Goal: Task Accomplishment & Management: Complete application form

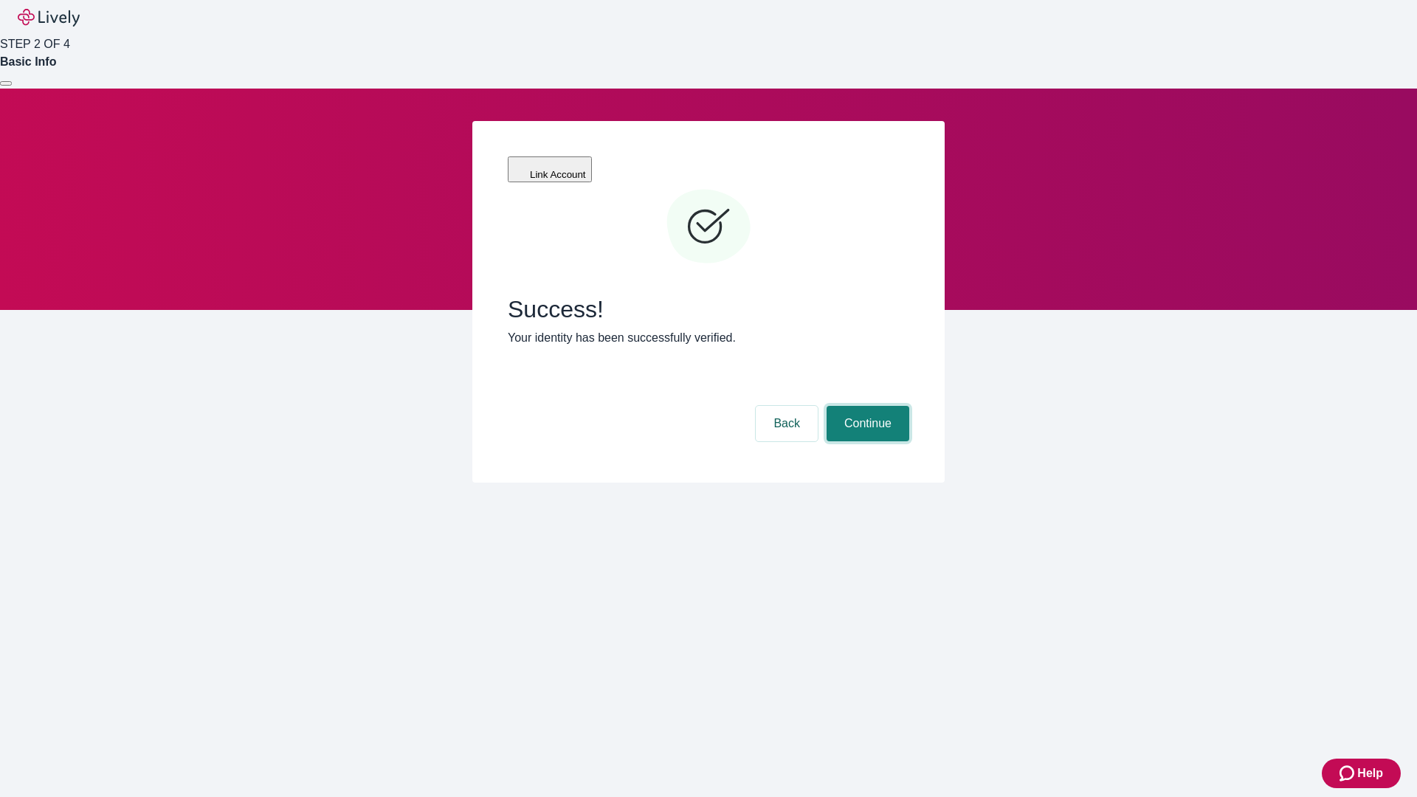
click at [865, 406] on button "Continue" at bounding box center [867, 423] width 83 height 35
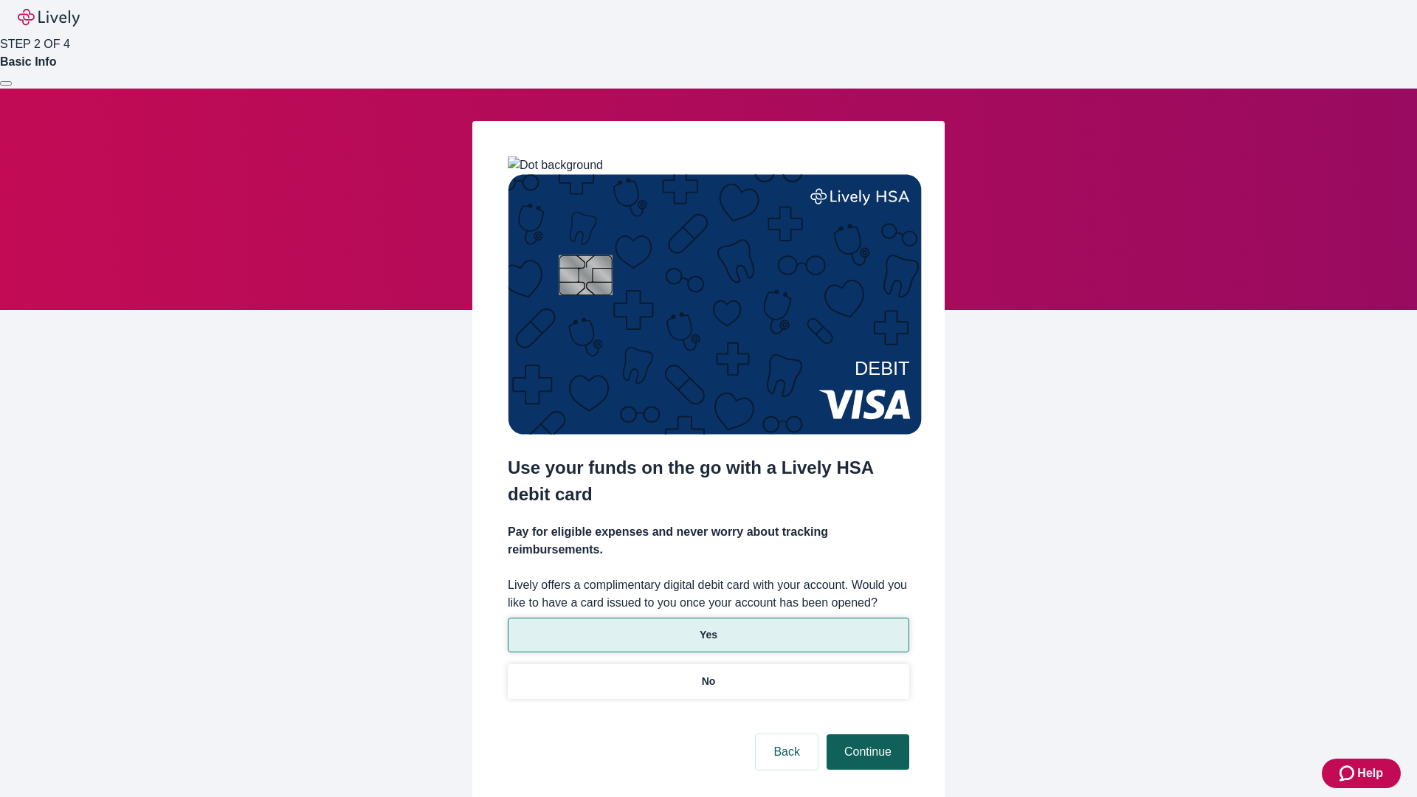
click at [708, 674] on p "No" at bounding box center [709, 681] width 14 height 15
click at [865, 734] on button "Continue" at bounding box center [867, 751] width 83 height 35
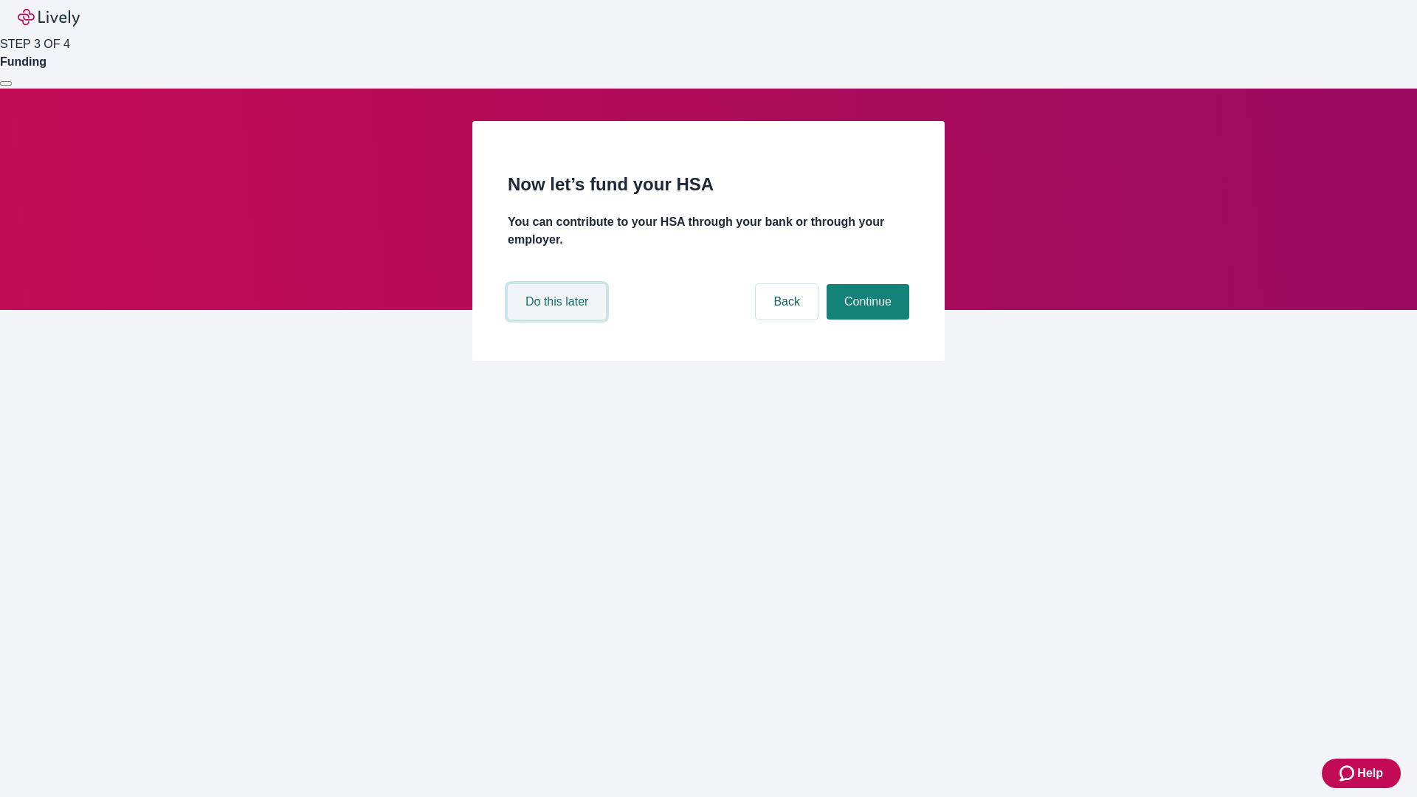
click at [558, 319] on button "Do this later" at bounding box center [557, 301] width 98 height 35
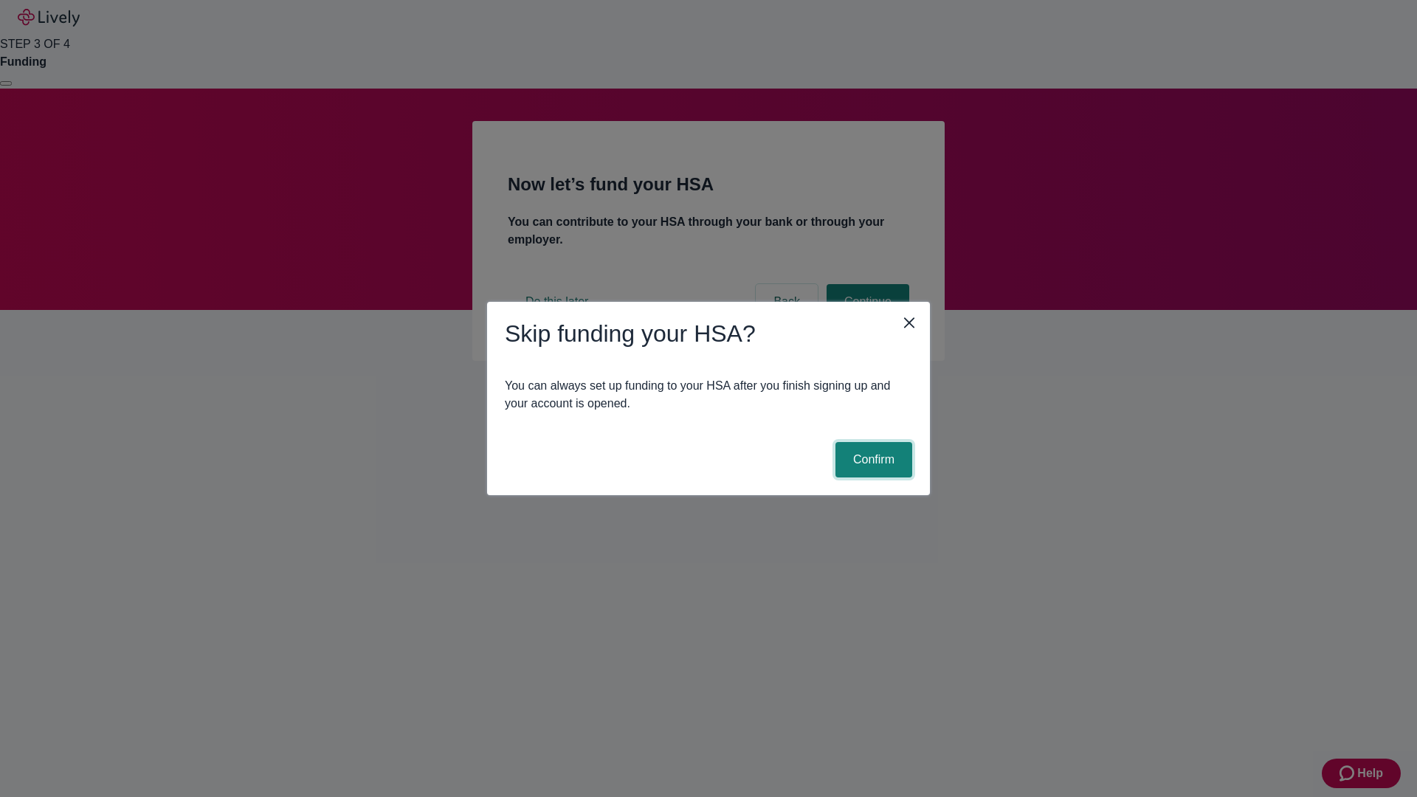
click at [871, 460] on button "Confirm" at bounding box center [873, 459] width 77 height 35
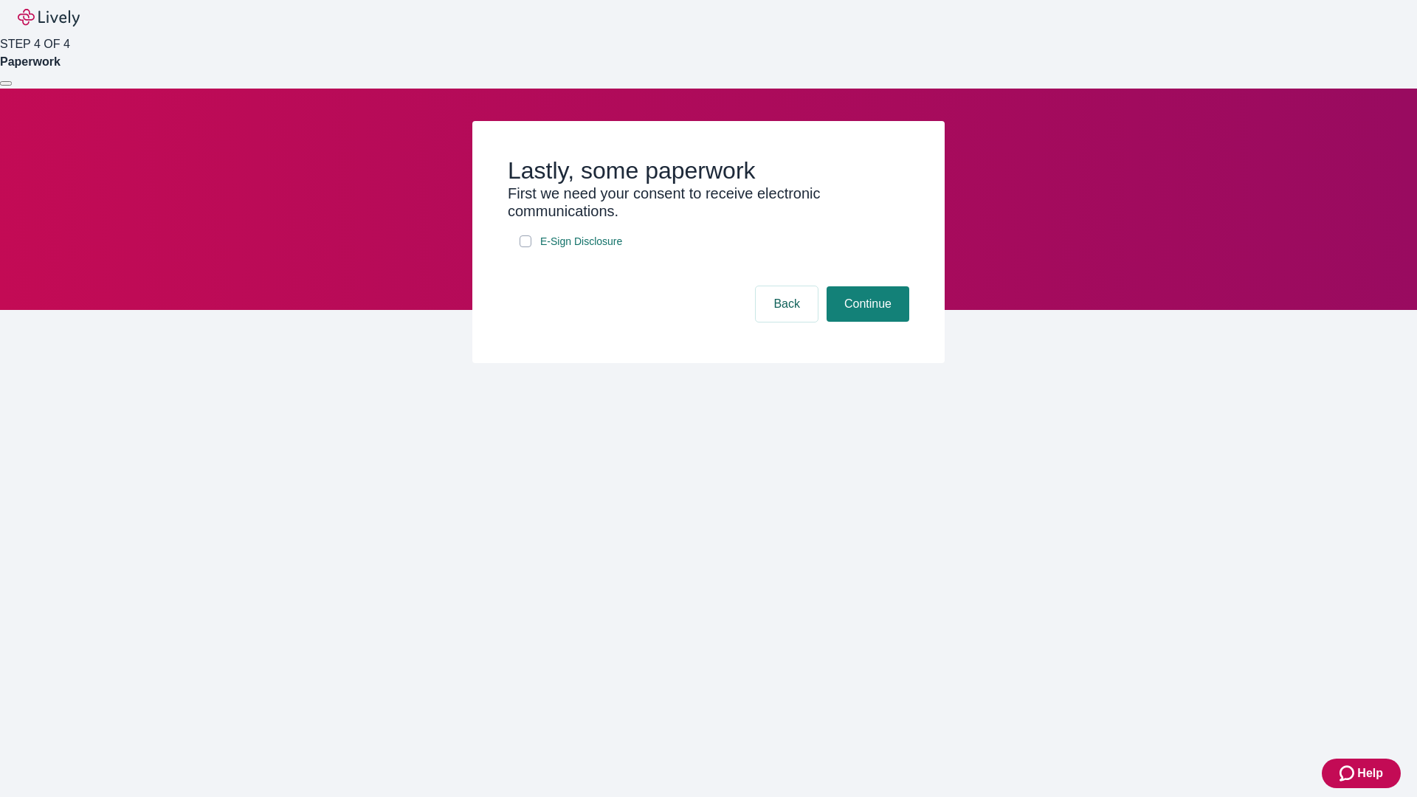
click at [525, 247] on input "E-Sign Disclosure" at bounding box center [525, 241] width 12 height 12
checkbox input "true"
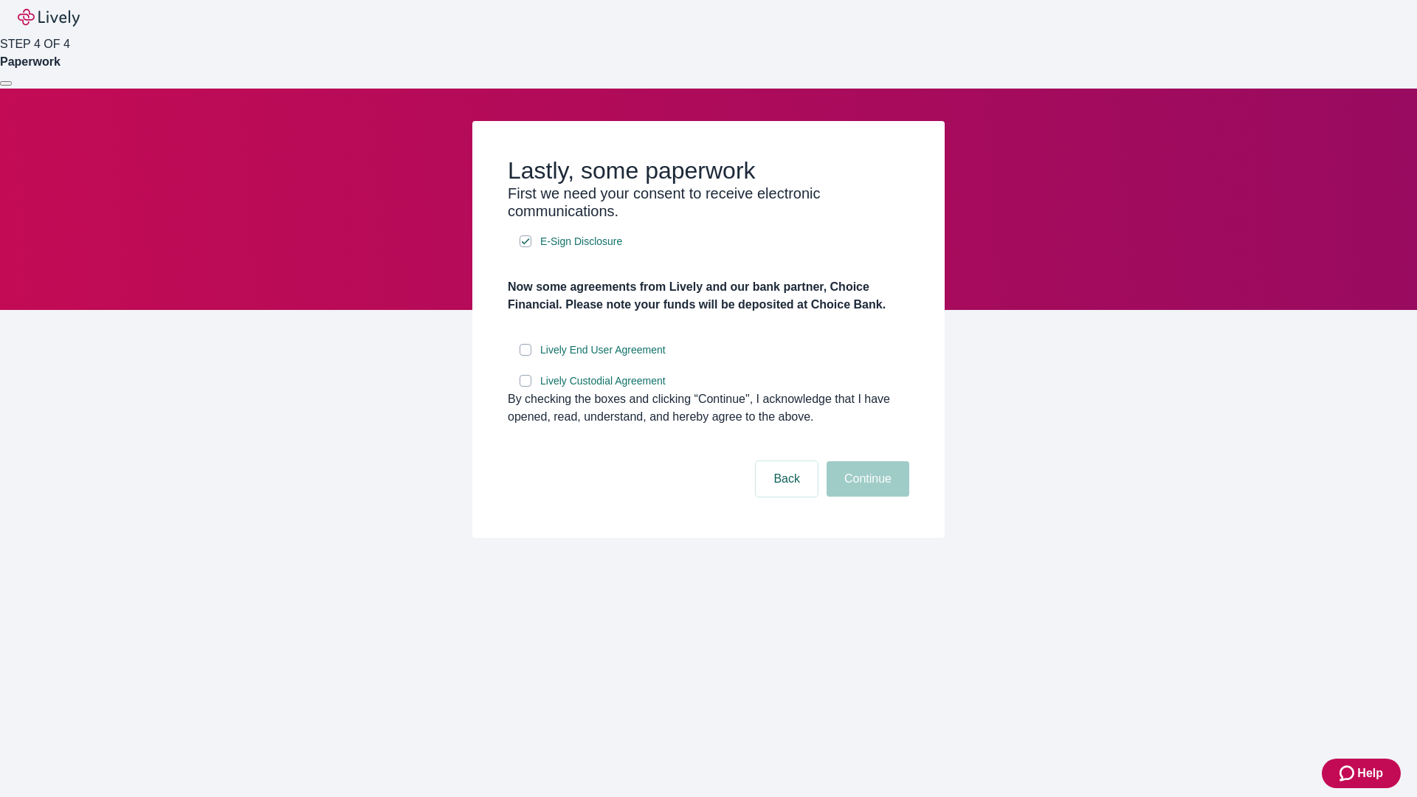
click at [525, 356] on input "Lively End User Agreement" at bounding box center [525, 350] width 12 height 12
checkbox input "true"
click at [525, 387] on input "Lively Custodial Agreement" at bounding box center [525, 381] width 12 height 12
checkbox input "true"
click at [865, 497] on button "Continue" at bounding box center [867, 478] width 83 height 35
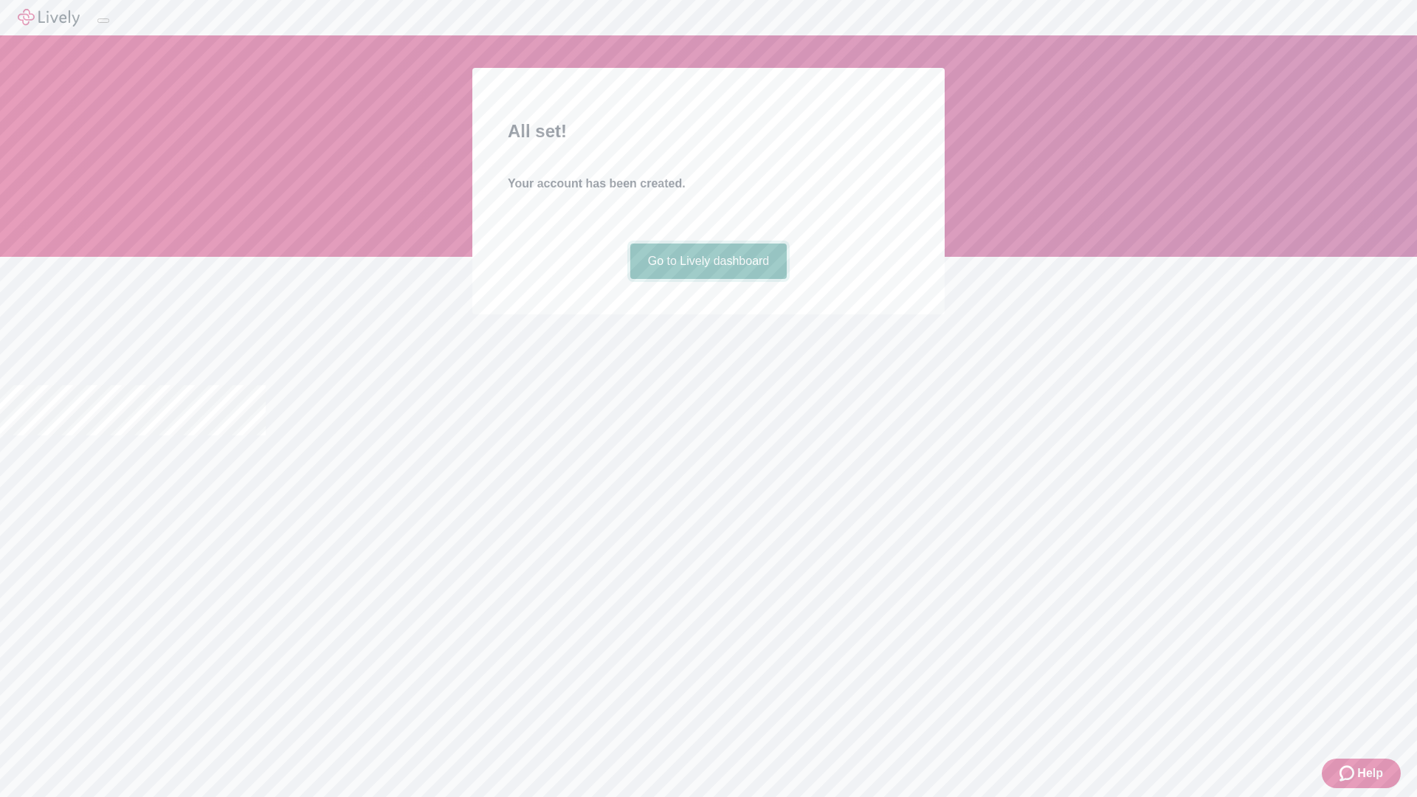
click at [708, 279] on link "Go to Lively dashboard" at bounding box center [708, 260] width 157 height 35
